Goal: Navigation & Orientation: Find specific page/section

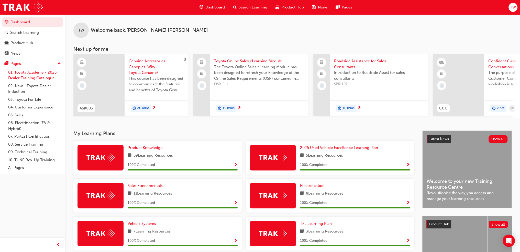
click at [24, 73] on link "01. Toyota Academy - 2025 Dealer Training Catalogue" at bounding box center [34, 75] width 57 height 14
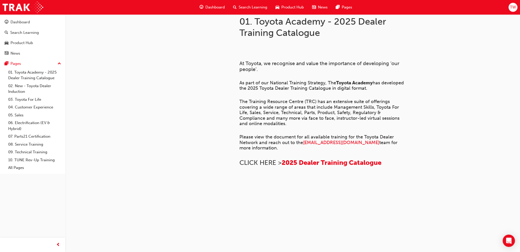
scroll to position [332, 0]
click at [33, 114] on link "05. Sales" at bounding box center [34, 115] width 57 height 8
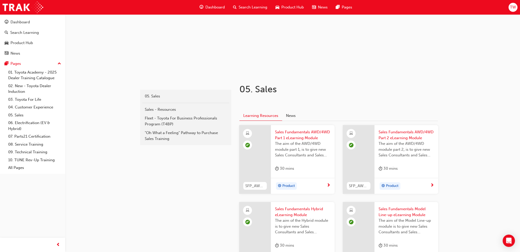
scroll to position [51, 0]
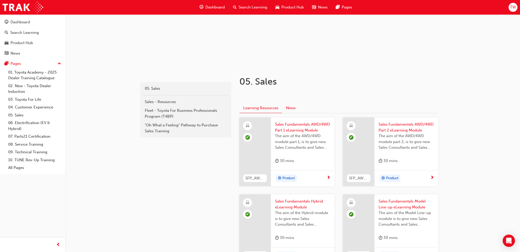
click at [289, 109] on button "News" at bounding box center [290, 108] width 17 height 10
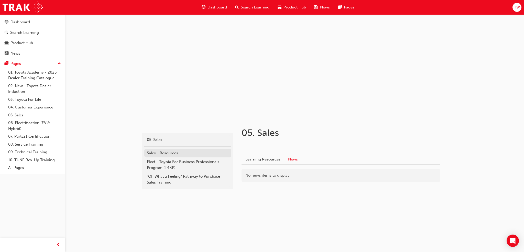
click at [178, 151] on div "Sales - Resources" at bounding box center [188, 153] width 82 height 6
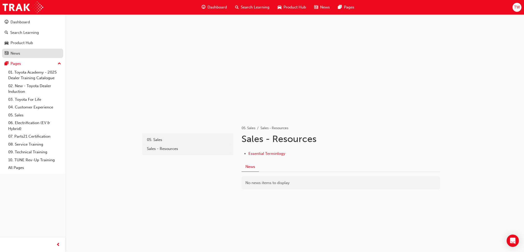
click at [34, 51] on div "News" at bounding box center [33, 53] width 56 height 6
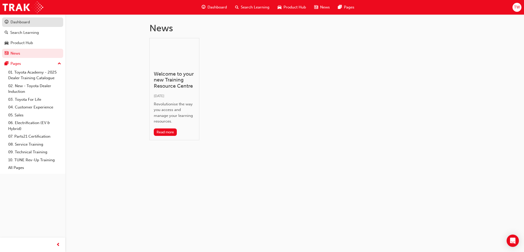
click at [33, 24] on div "Dashboard" at bounding box center [33, 22] width 56 height 6
